Goal: Task Accomplishment & Management: Manage account settings

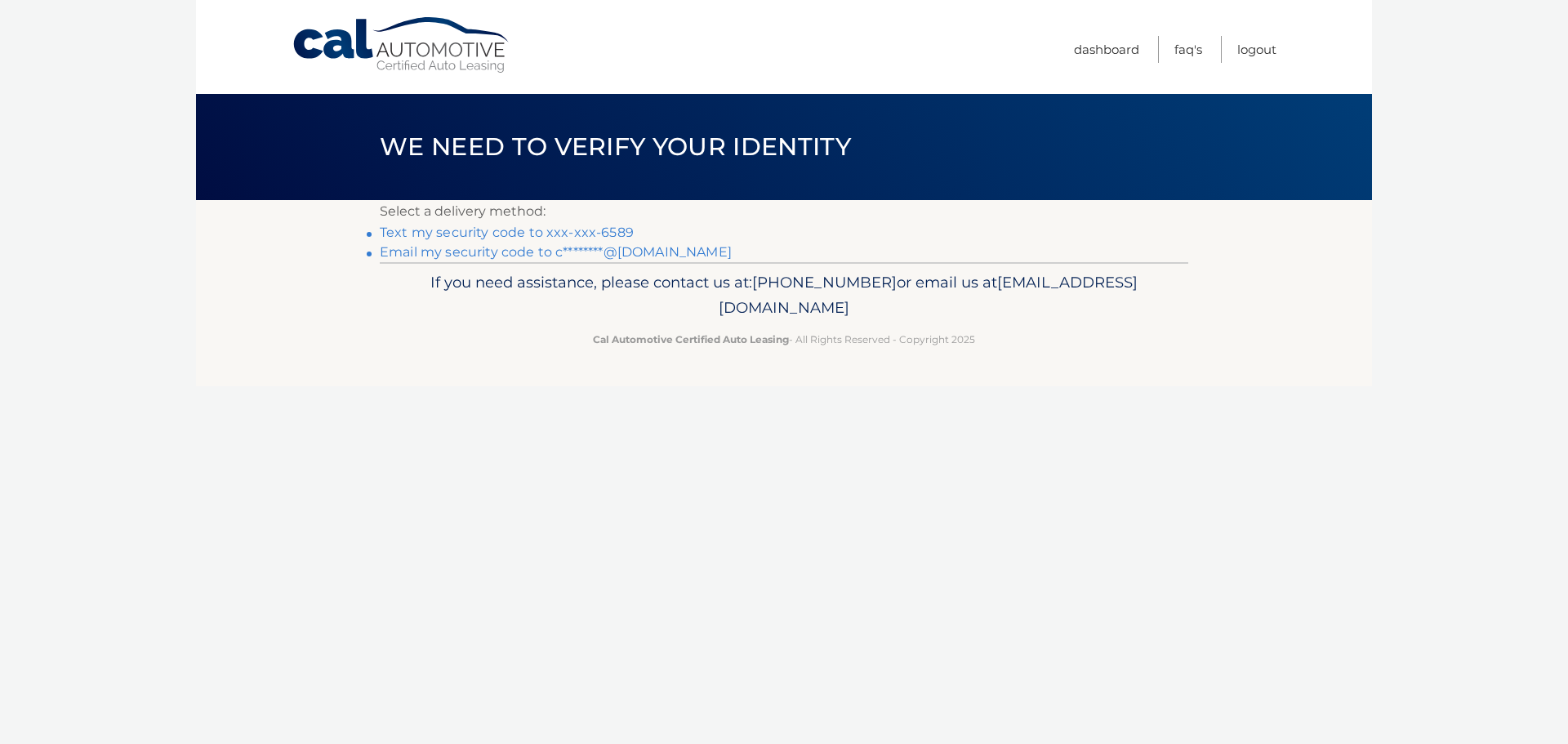
click at [525, 236] on link "Text my security code to xxx-xxx-6589" at bounding box center [507, 232] width 254 height 15
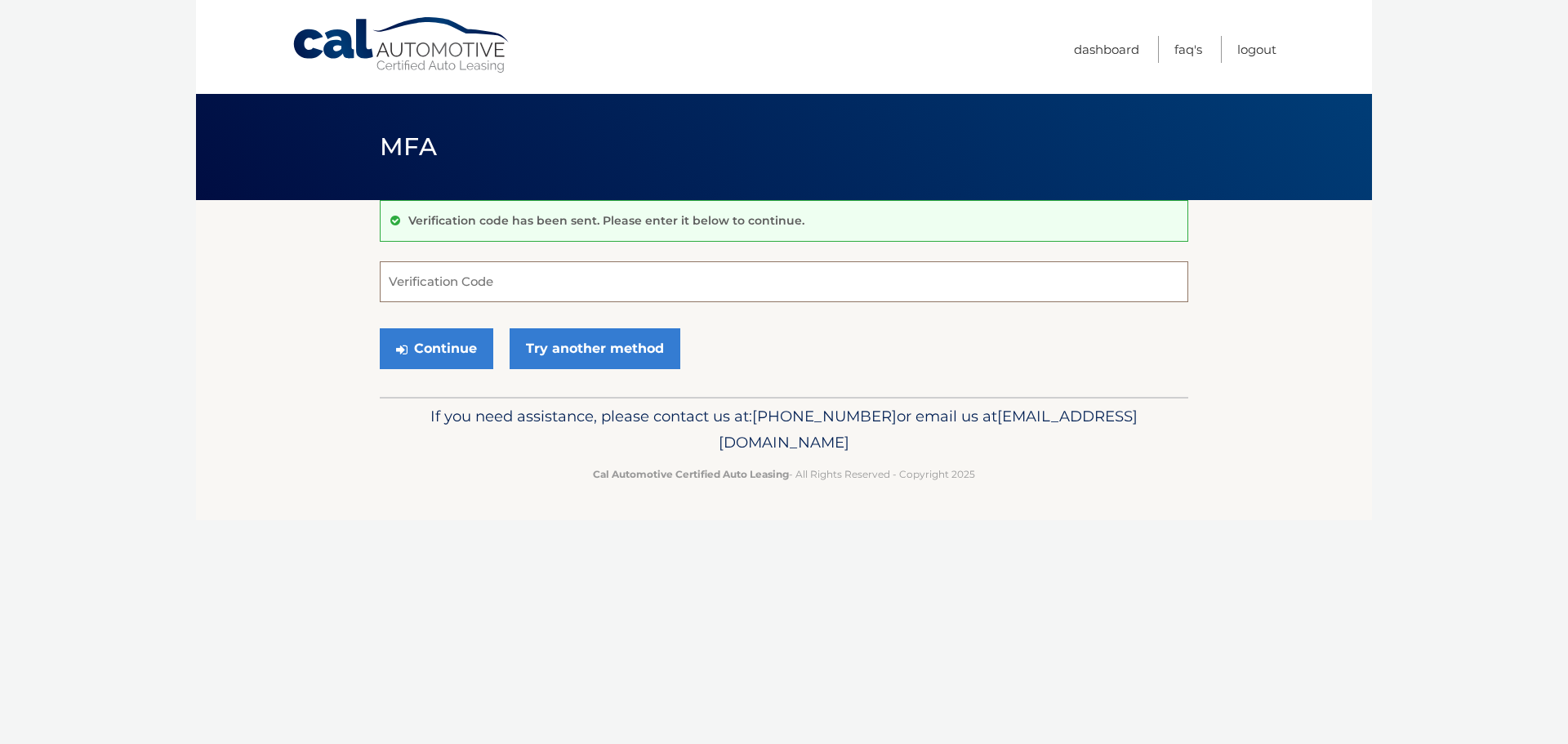
click at [582, 271] on input "Verification Code" at bounding box center [784, 282] width 809 height 41
type input "986247"
click at [420, 329] on button "Continue" at bounding box center [436, 349] width 113 height 41
click at [406, 358] on button "Continue" at bounding box center [436, 349] width 113 height 41
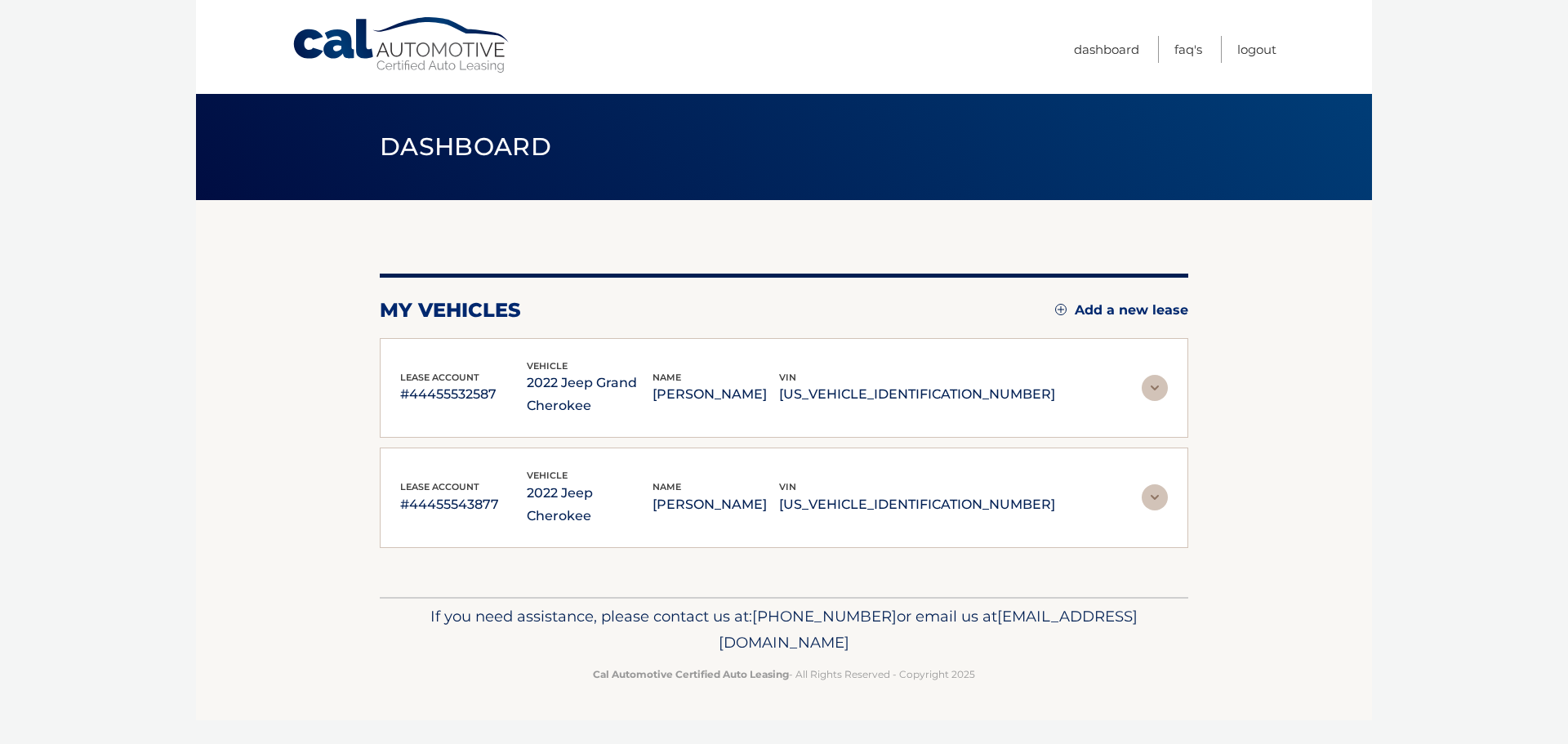
drag, startPoint x: 893, startPoint y: 396, endPoint x: 1033, endPoint y: 391, distance: 140.1
click at [1033, 391] on p "1C4RJHBG3N8609685" at bounding box center [917, 394] width 276 height 23
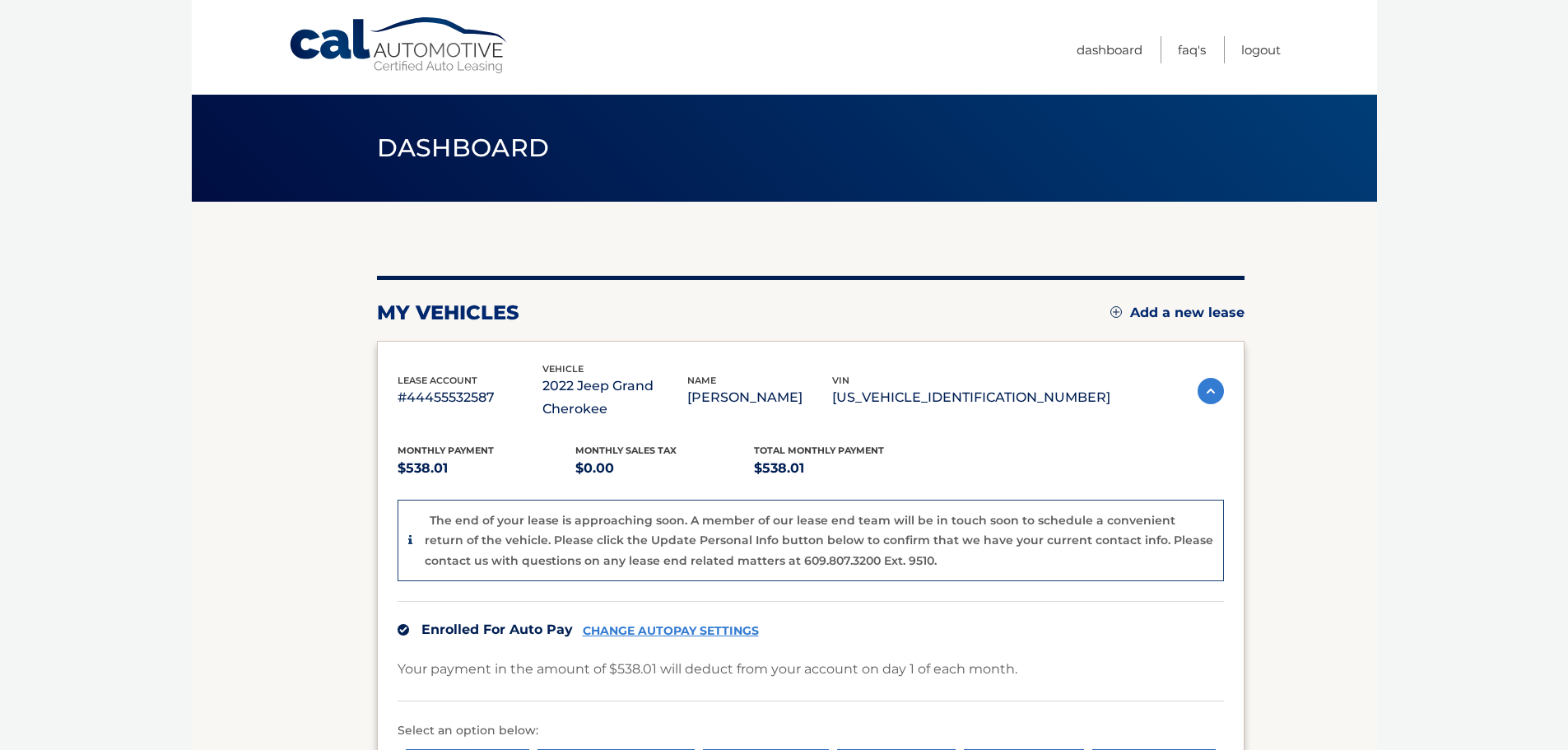
copy p "1C4RJHBG3N8609685"
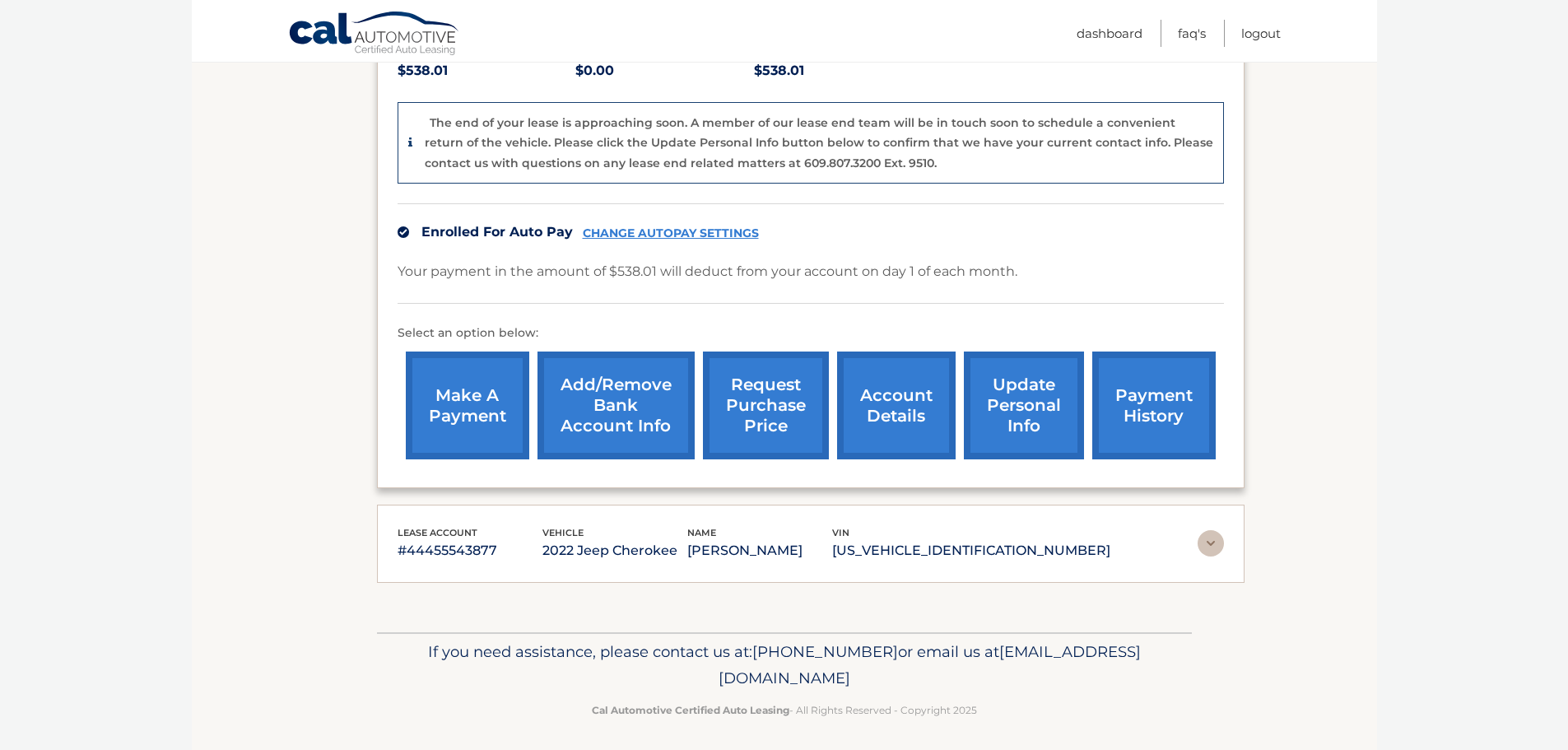
scroll to position [404, 0]
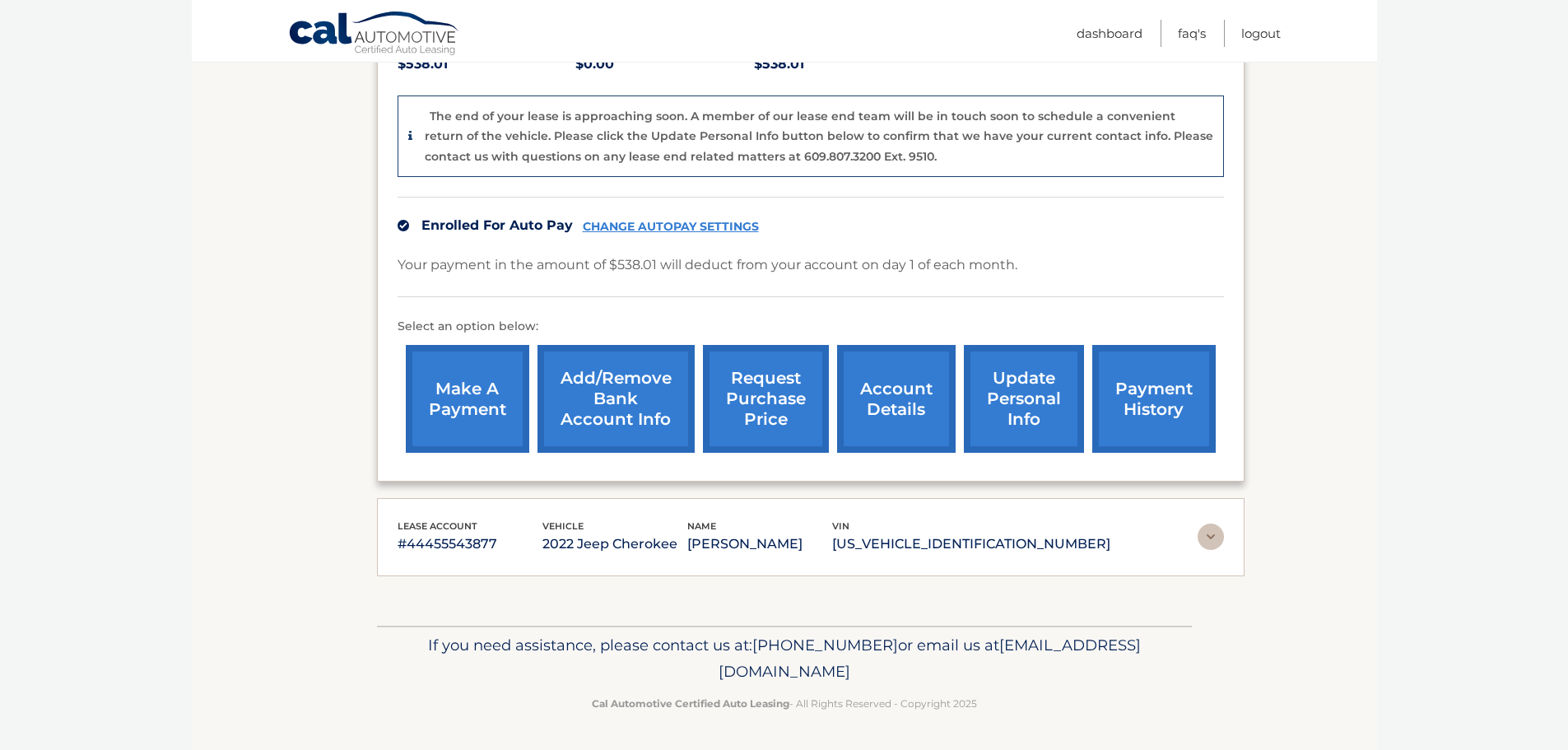
click at [448, 549] on p "#44455543877" at bounding box center [469, 544] width 145 height 23
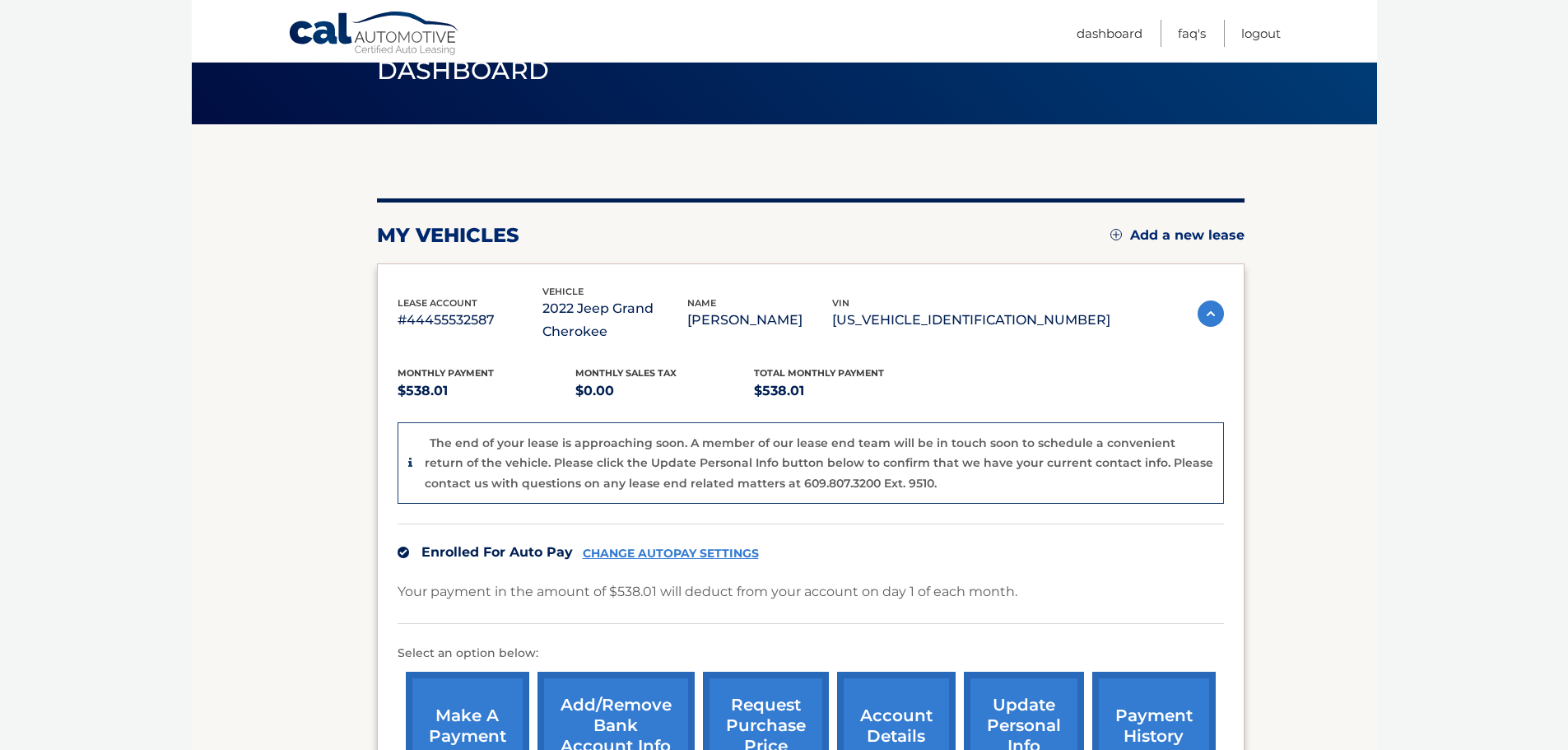
scroll to position [0, 0]
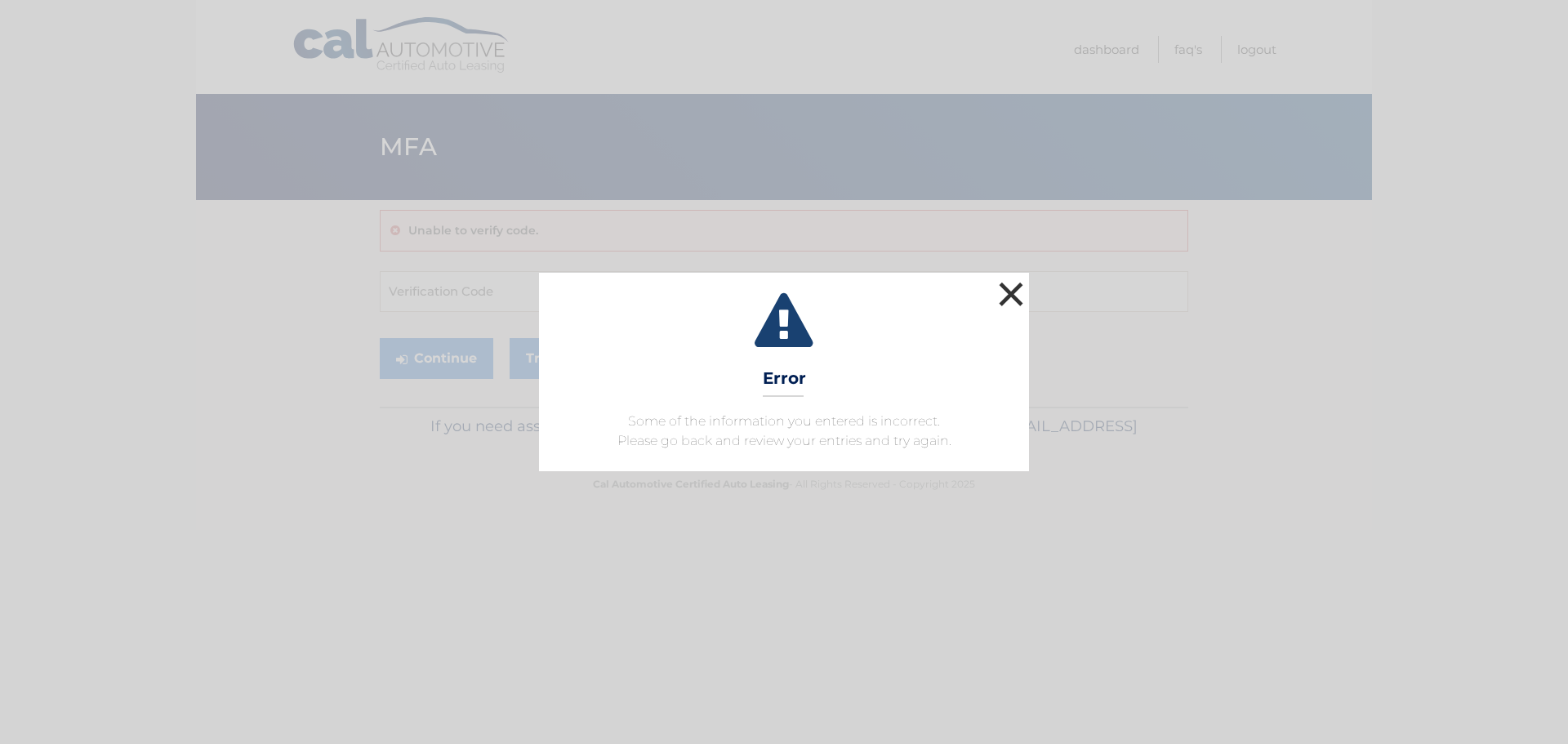
click at [1012, 292] on button "×" at bounding box center [1011, 293] width 33 height 33
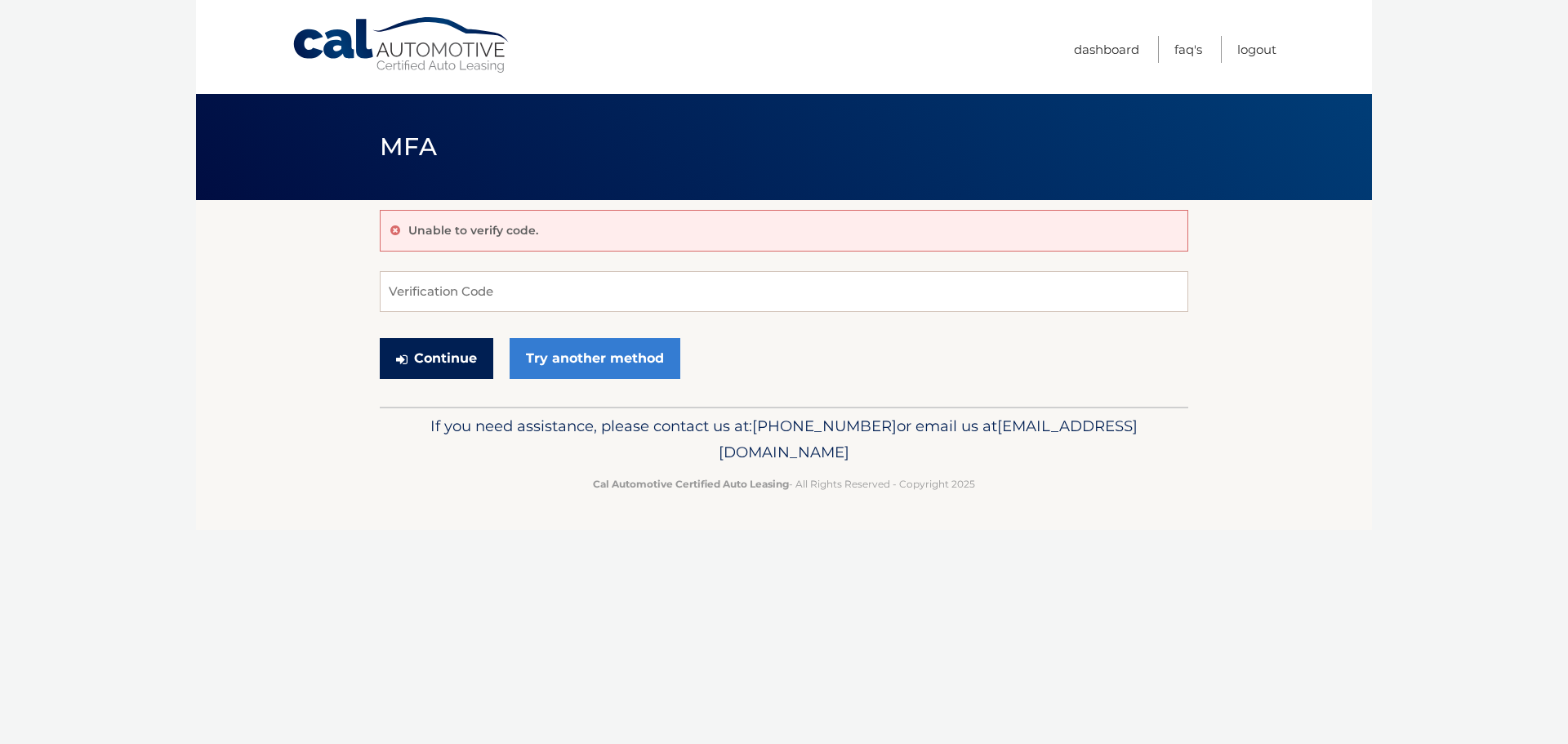
click at [421, 367] on button "Continue" at bounding box center [436, 359] width 113 height 41
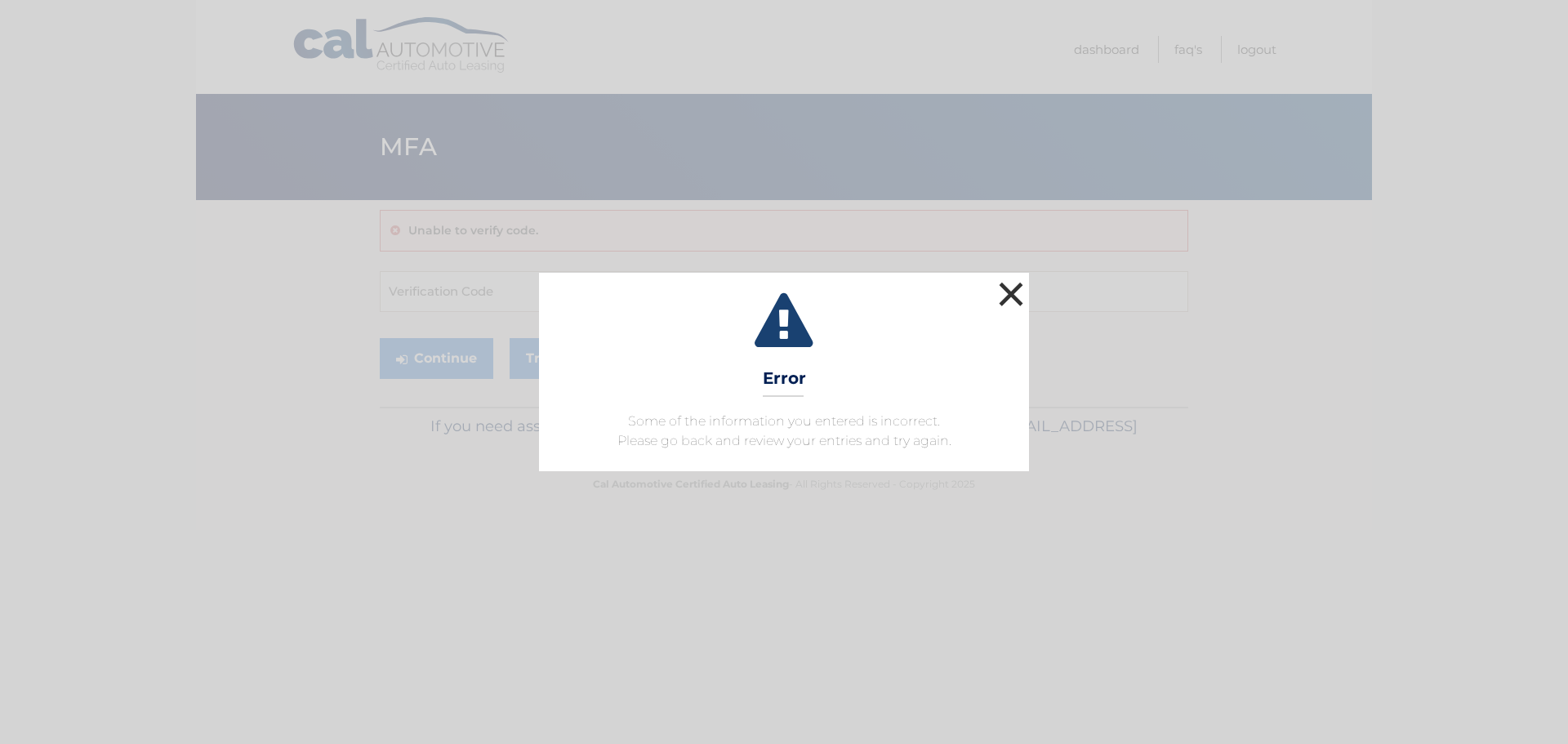
click at [1008, 287] on button "×" at bounding box center [1011, 293] width 33 height 33
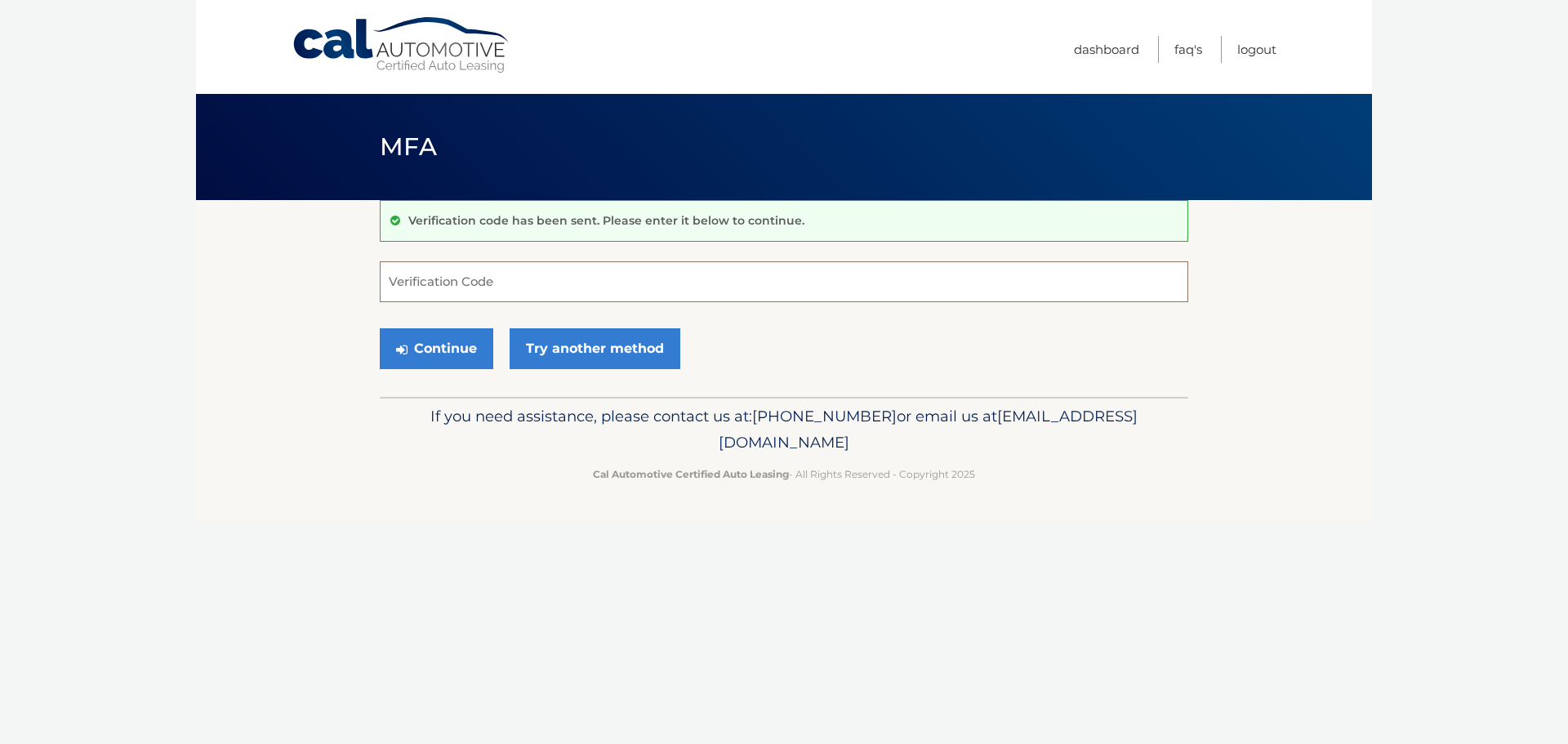
click at [422, 290] on input "Verification Code" at bounding box center [784, 282] width 809 height 41
type input "986247"
click at [448, 360] on button "Continue" at bounding box center [436, 349] width 113 height 41
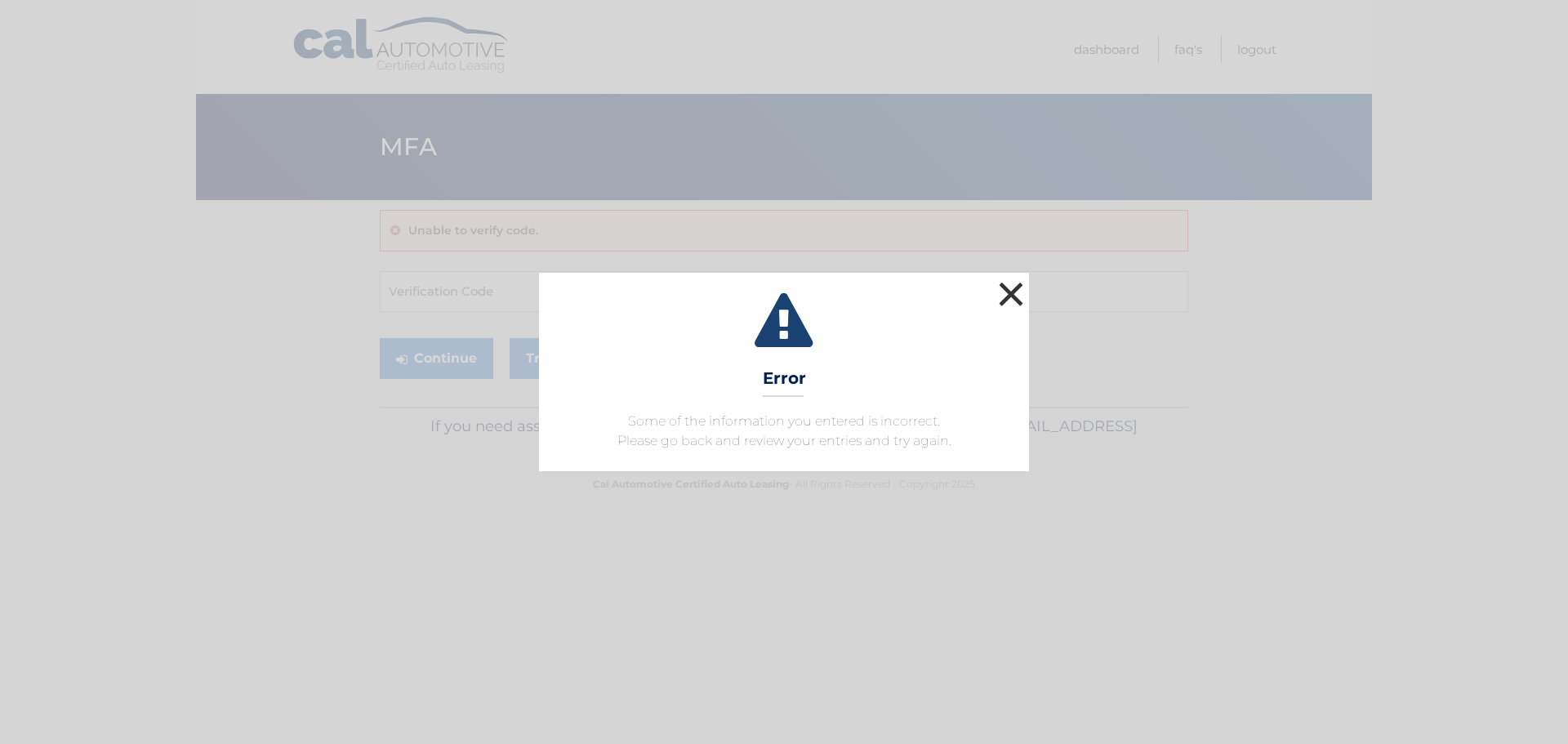
click at [1007, 295] on button "×" at bounding box center [1011, 293] width 33 height 33
click at [1006, 302] on button "×" at bounding box center [1011, 293] width 33 height 33
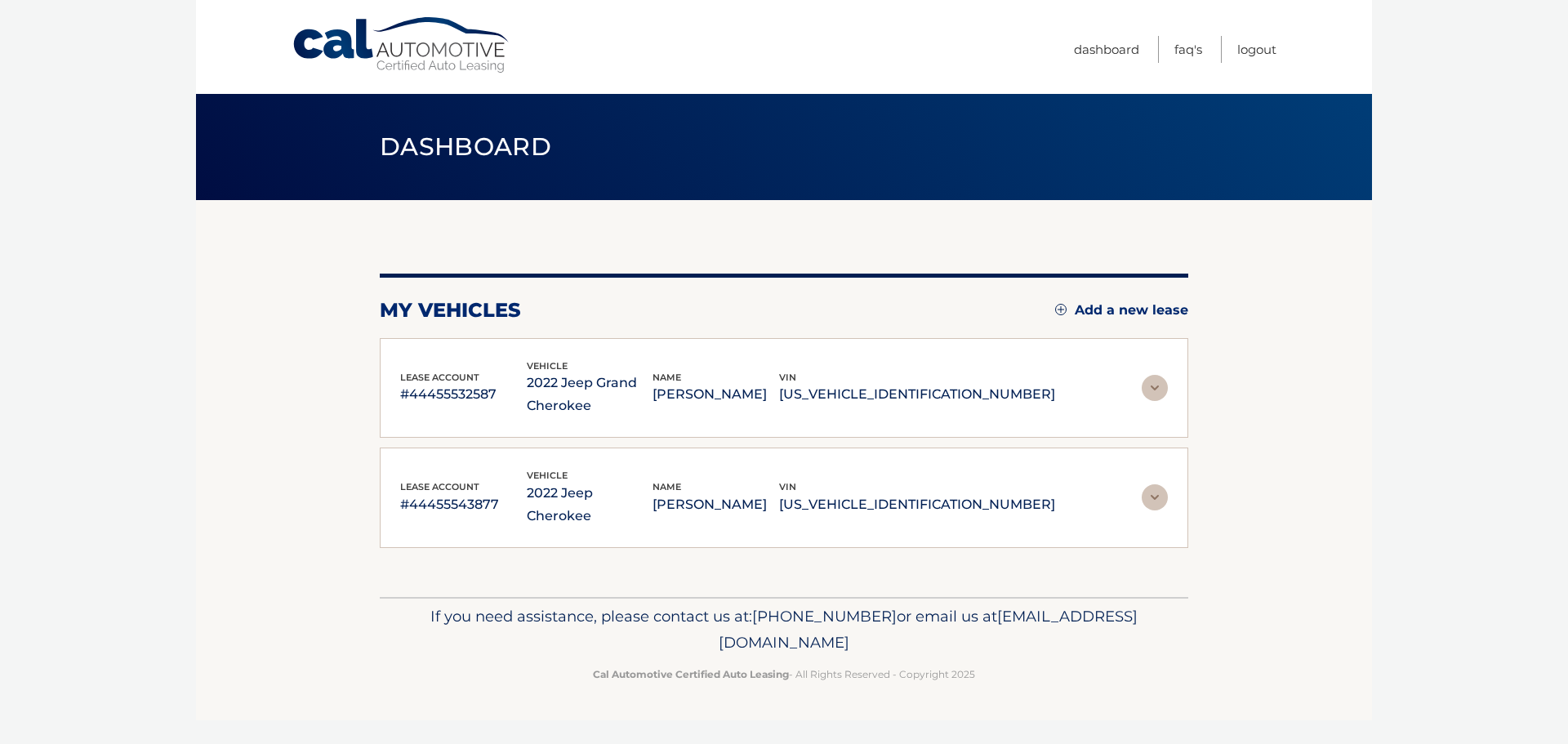
click at [1157, 389] on img at bounding box center [1155, 387] width 26 height 26
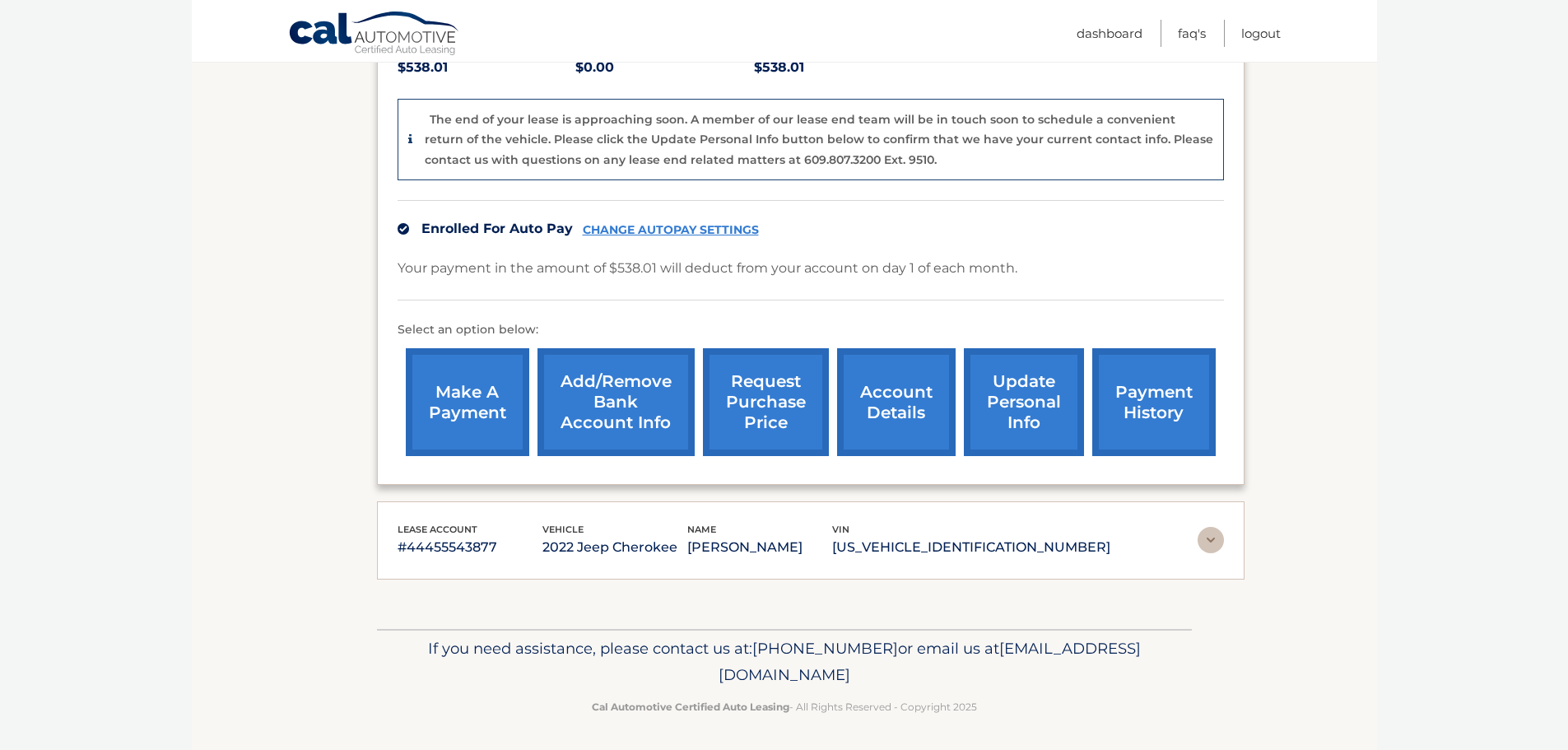
scroll to position [404, 0]
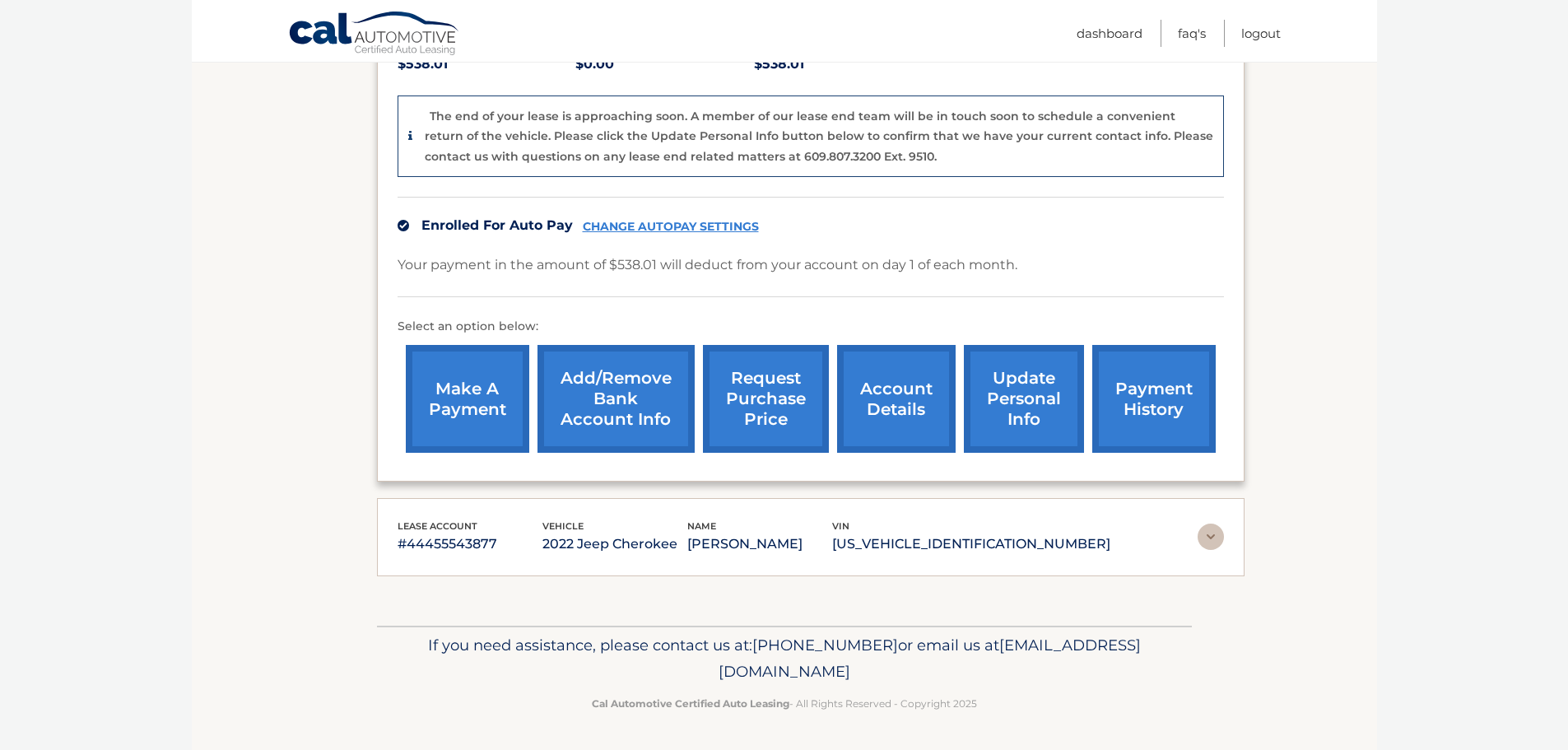
click at [768, 403] on link "request purchase price" at bounding box center [766, 399] width 126 height 108
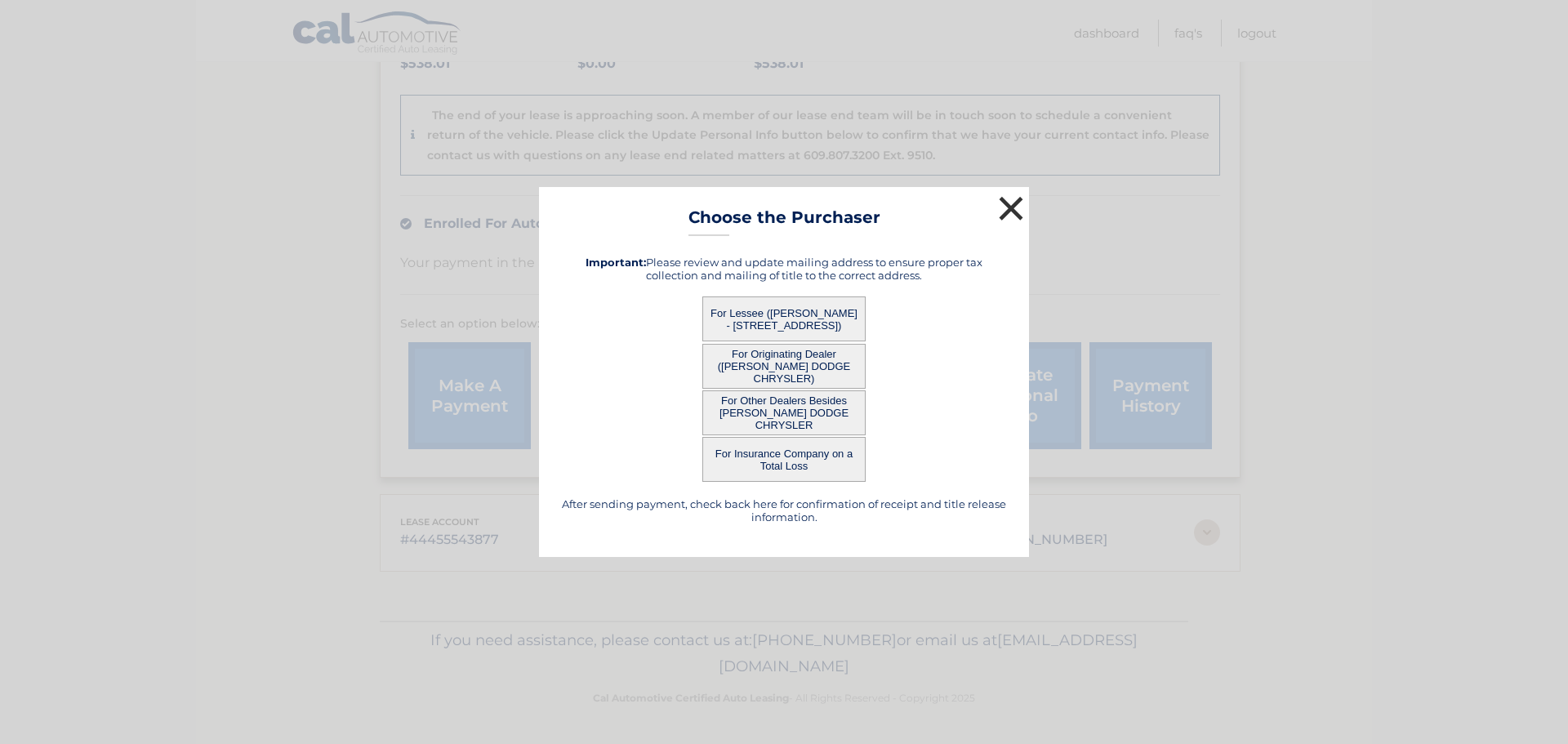
click at [1014, 203] on button "×" at bounding box center [1011, 208] width 33 height 33
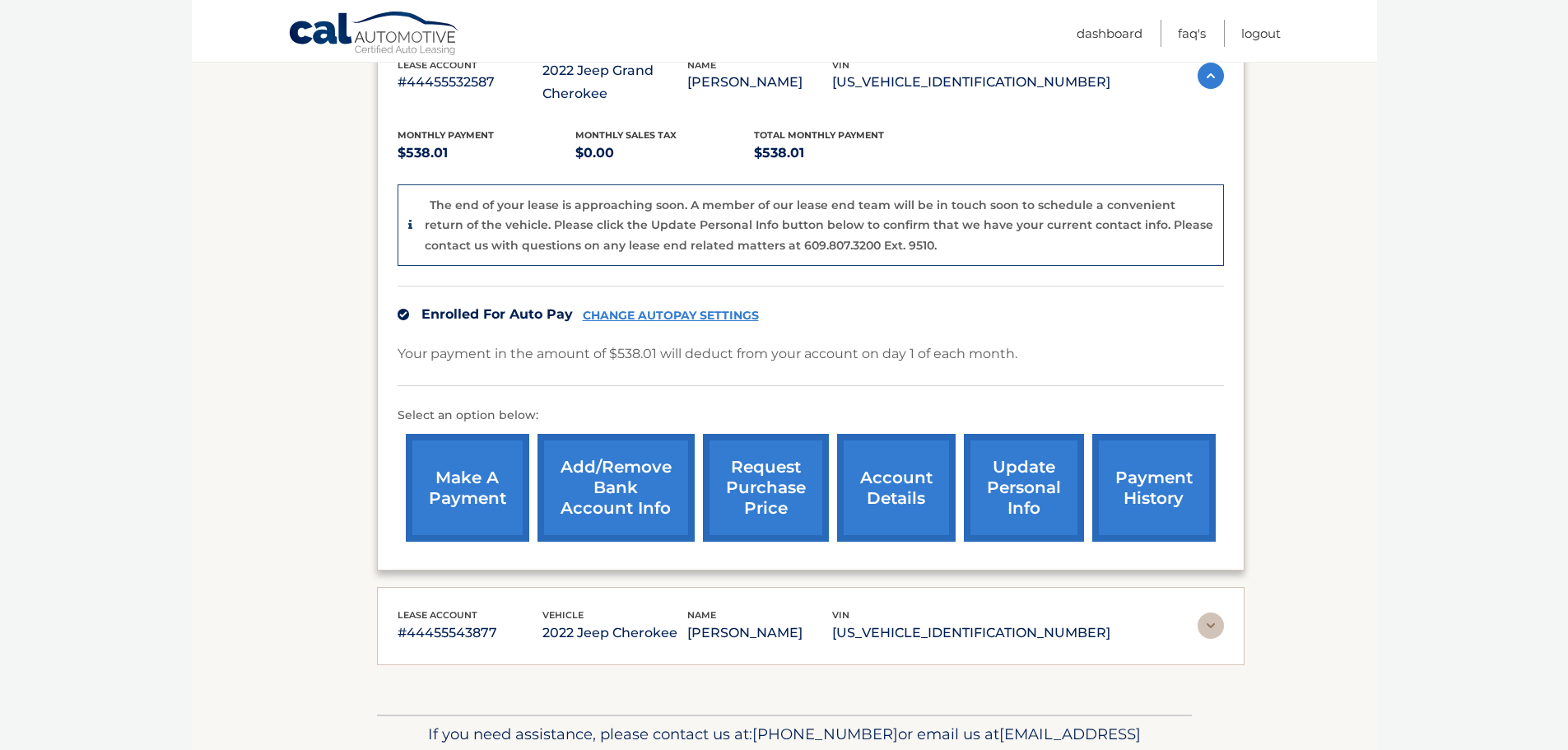
scroll to position [322, 0]
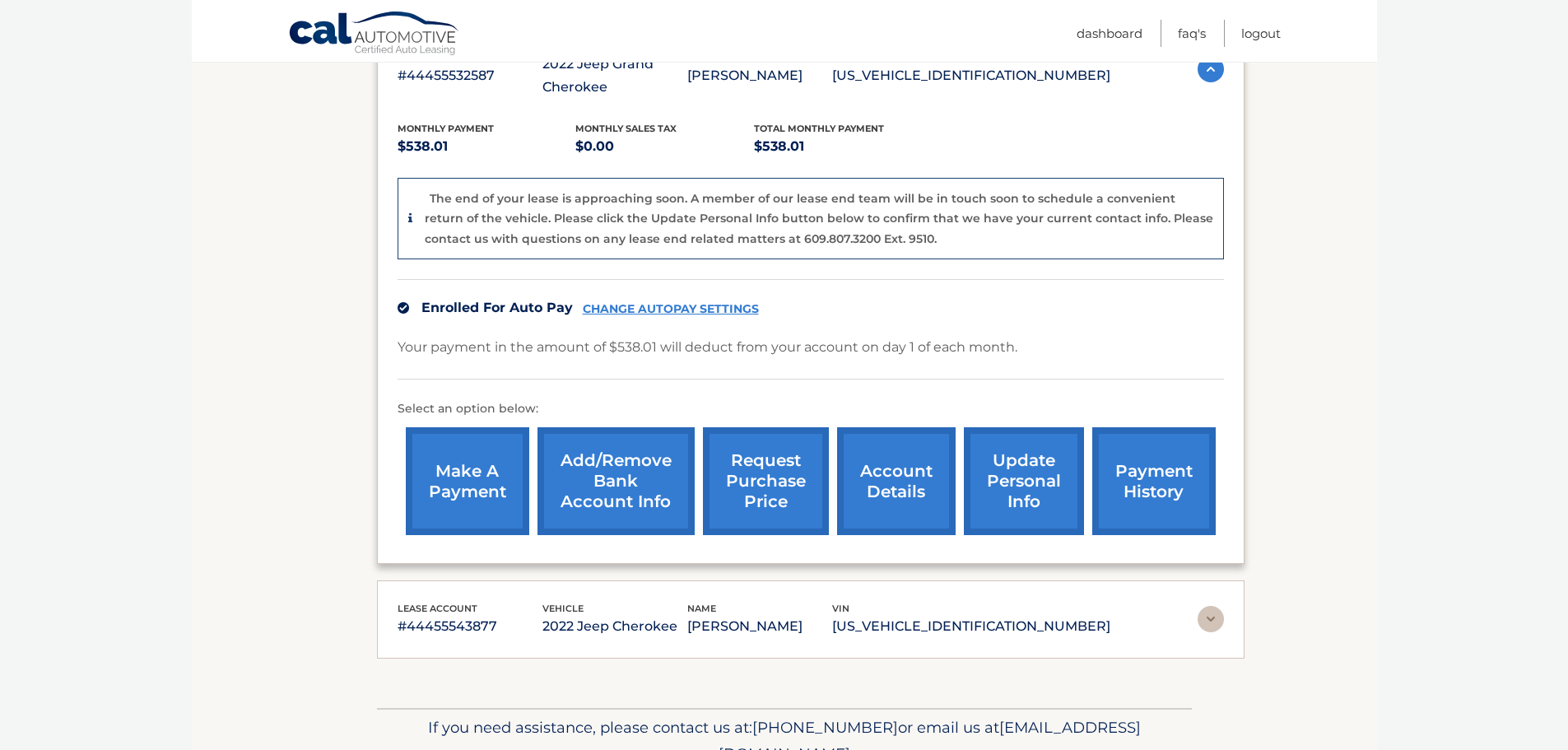
click at [761, 468] on link "request purchase price" at bounding box center [766, 481] width 126 height 108
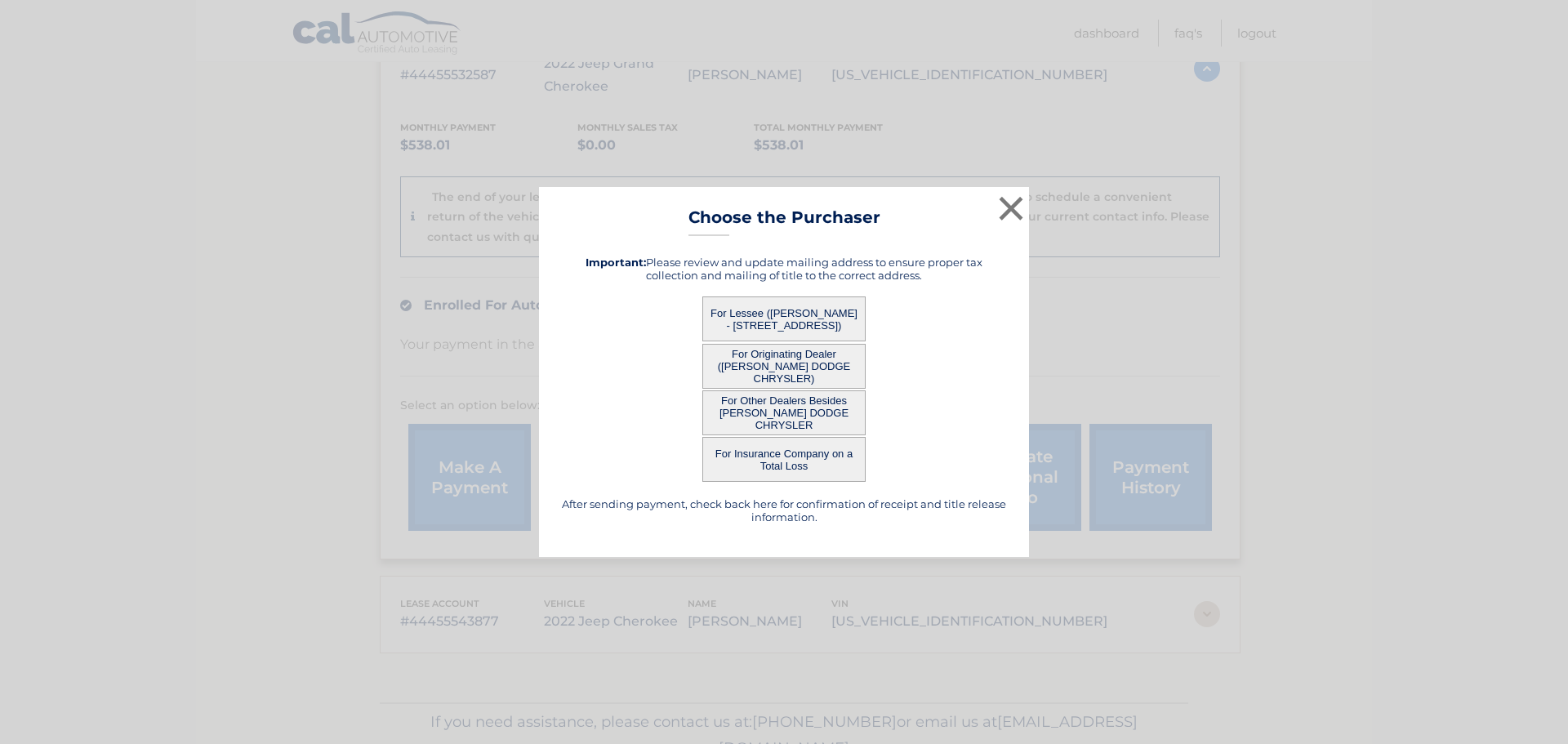
click at [805, 318] on button "For Lessee ([PERSON_NAME] - [STREET_ADDRESS])" at bounding box center [784, 318] width 163 height 45
click at [786, 312] on button "For Lessee ([PERSON_NAME] - [STREET_ADDRESS])" at bounding box center [784, 318] width 163 height 45
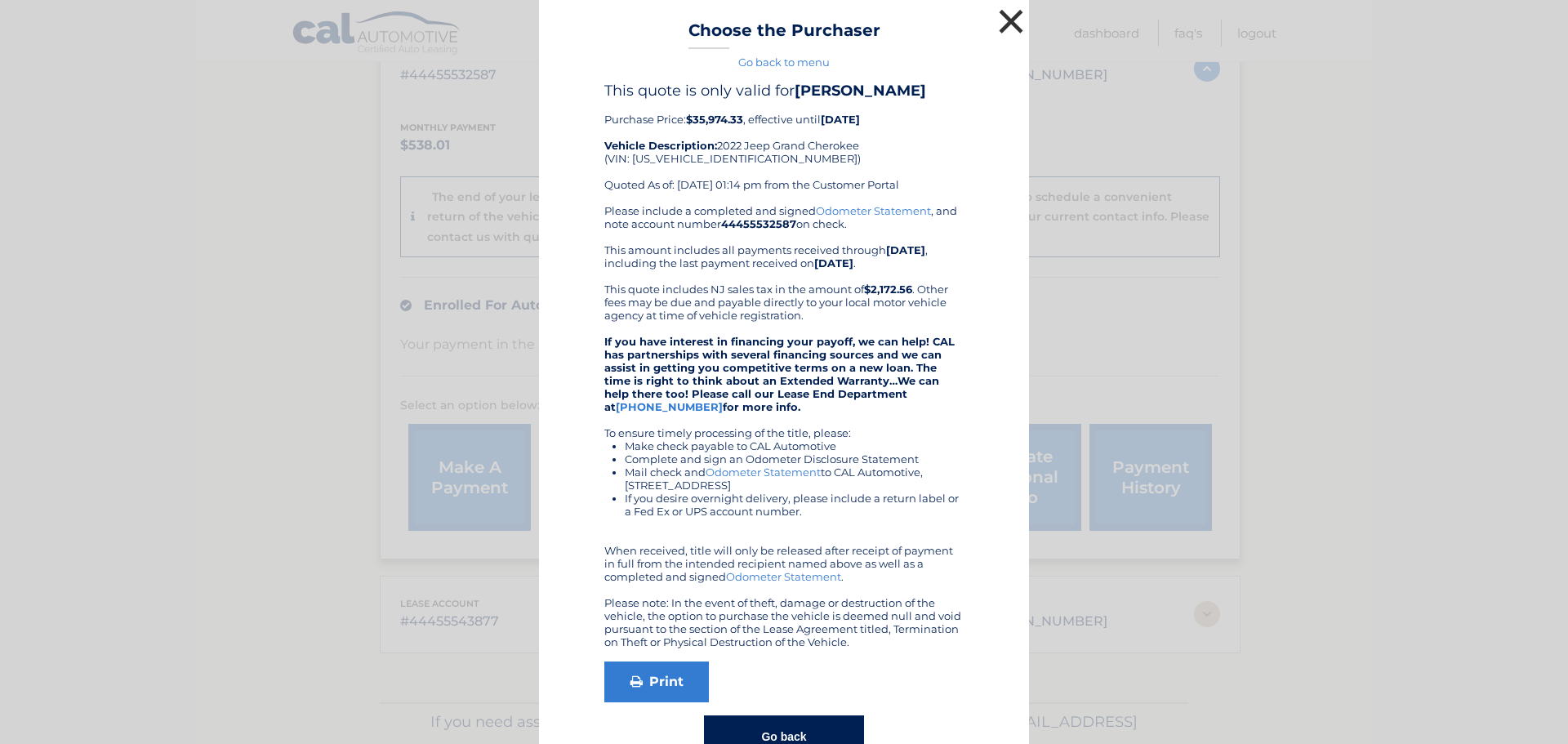
click at [1004, 16] on button "×" at bounding box center [1011, 21] width 33 height 33
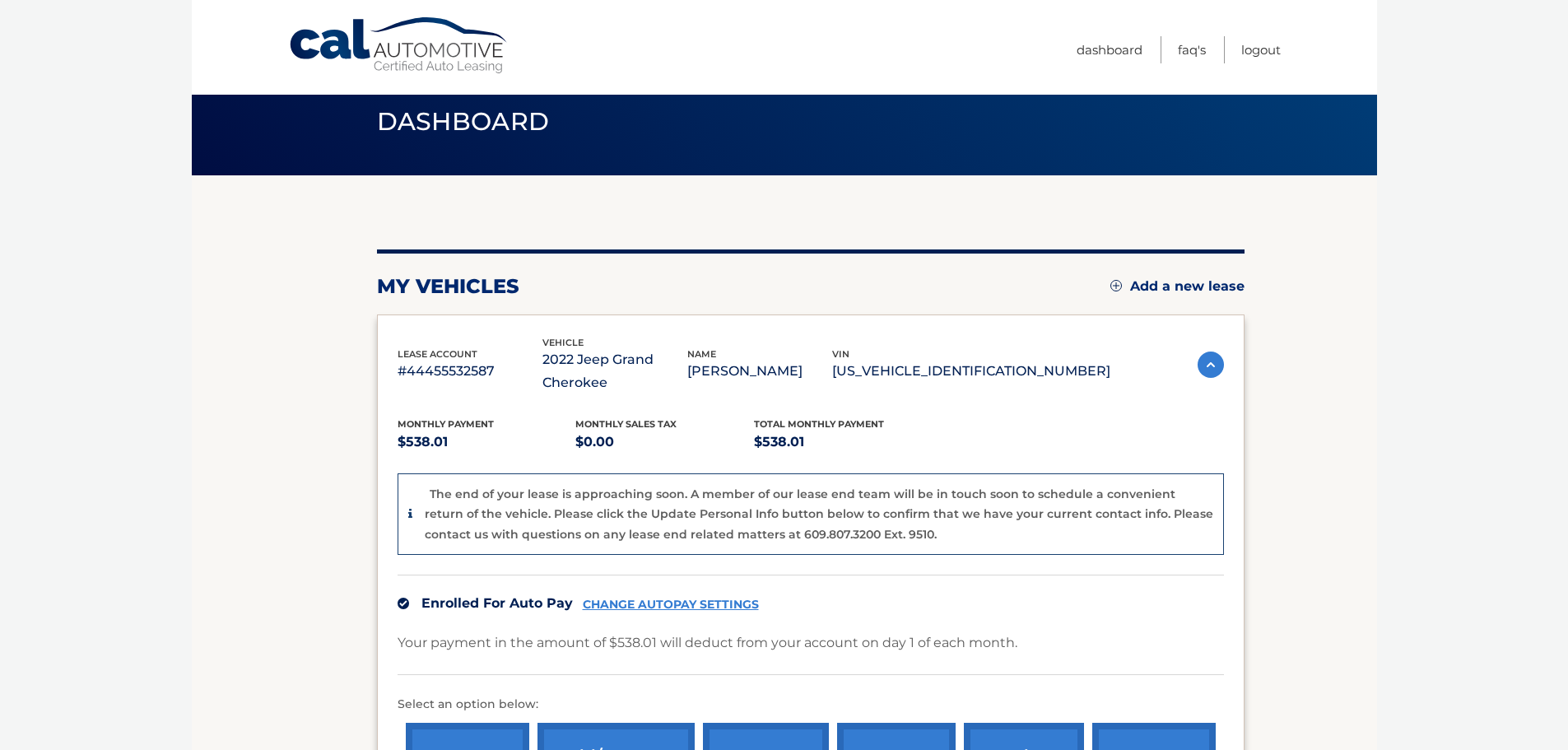
scroll to position [0, 0]
